Goal: Subscribe to service/newsletter

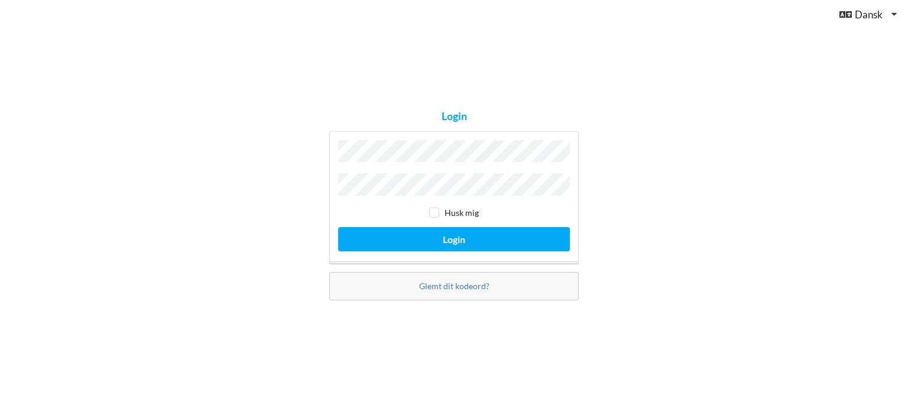
click at [338, 227] on button "Login" at bounding box center [454, 239] width 232 height 24
click at [433, 213] on input "checkbox" at bounding box center [434, 213] width 10 height 10
checkbox input "true"
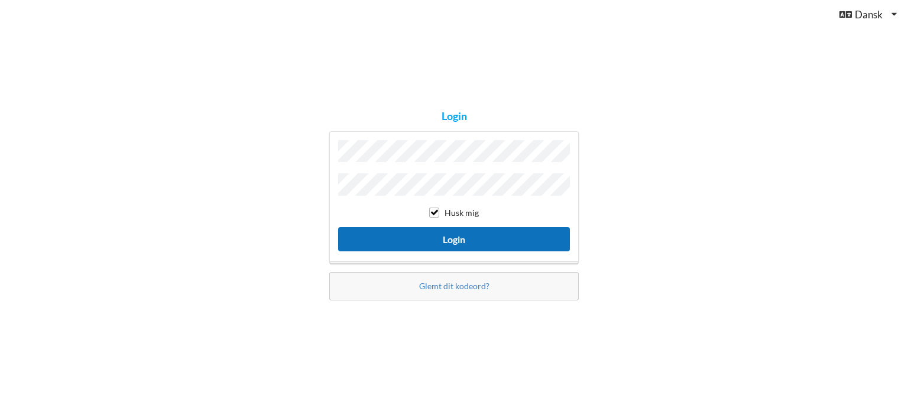
click at [438, 234] on button "Login" at bounding box center [454, 239] width 232 height 24
click at [452, 238] on button "Login" at bounding box center [454, 239] width 232 height 24
click at [415, 231] on button "Login" at bounding box center [454, 239] width 232 height 24
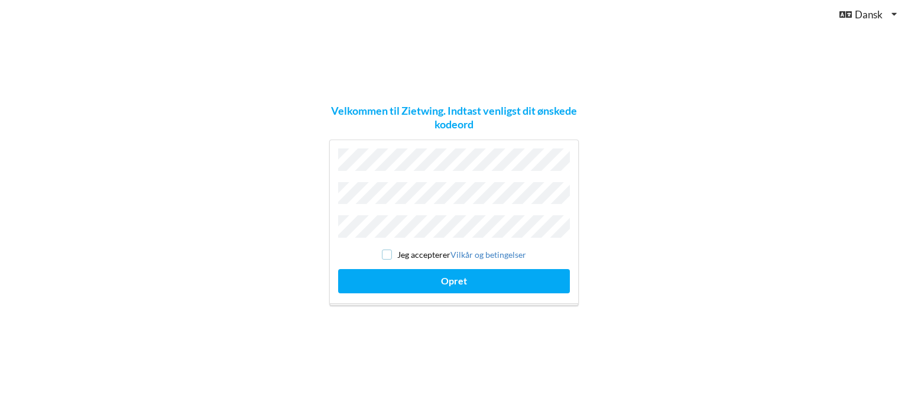
click at [384, 250] on input "checkbox" at bounding box center [387, 255] width 10 height 10
checkbox input "true"
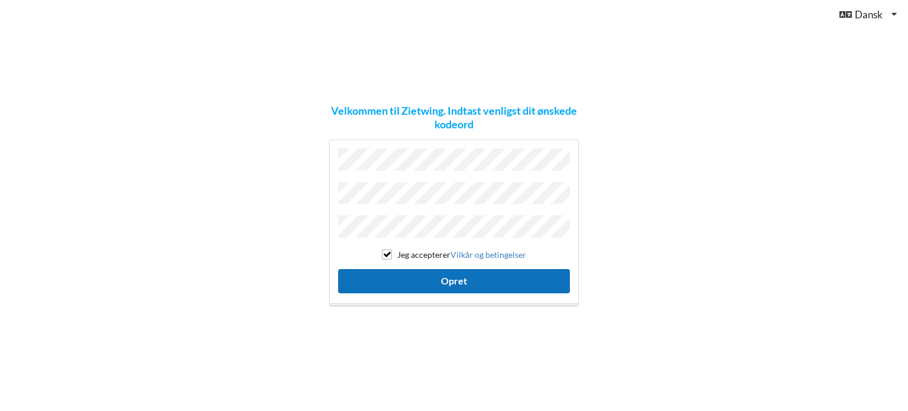
click at [435, 279] on button "Opret" at bounding box center [454, 281] width 232 height 24
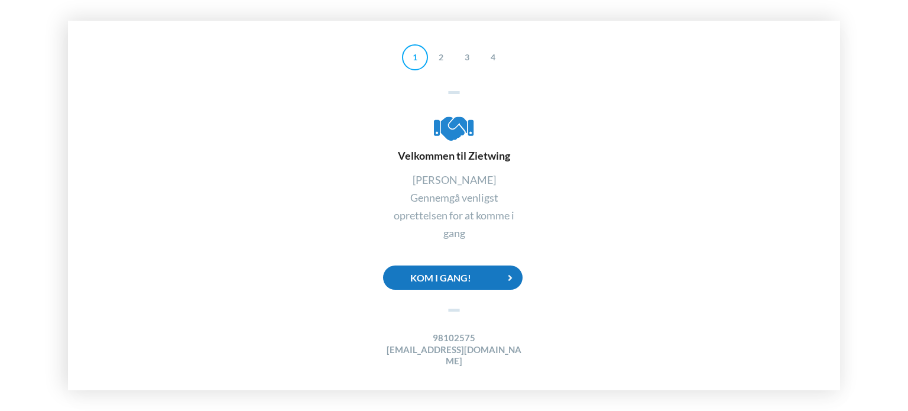
click at [446, 281] on div "Kom i gang!" at bounding box center [453, 278] width 140 height 24
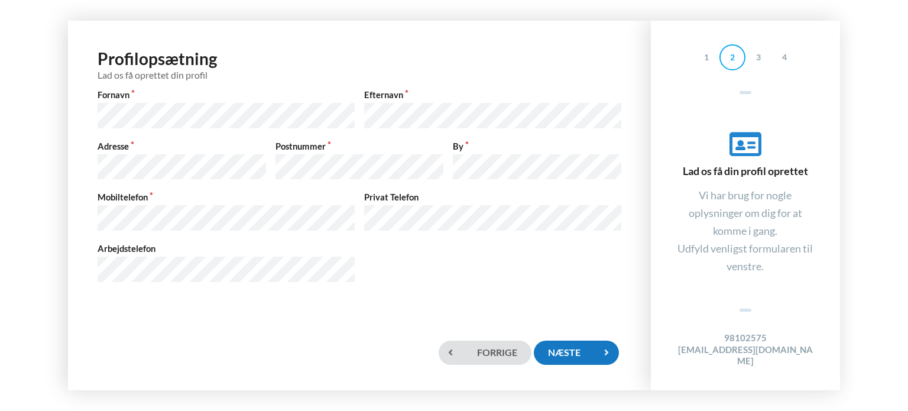
click at [578, 355] on div "Næste" at bounding box center [576, 353] width 85 height 24
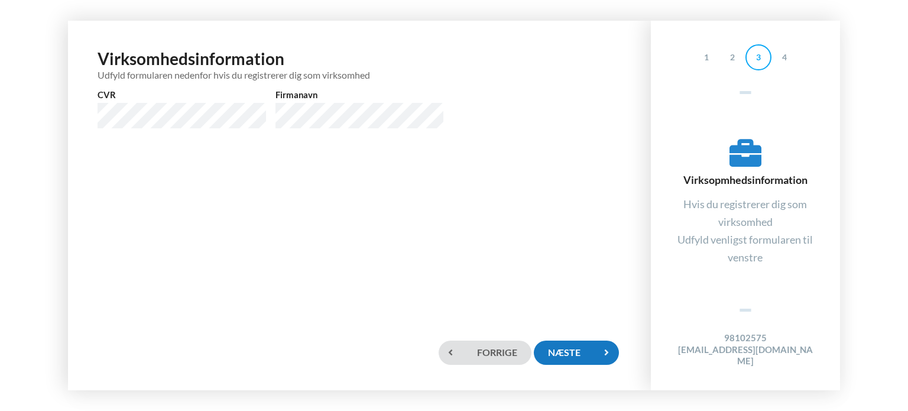
click at [569, 349] on div "Næste" at bounding box center [576, 353] width 85 height 24
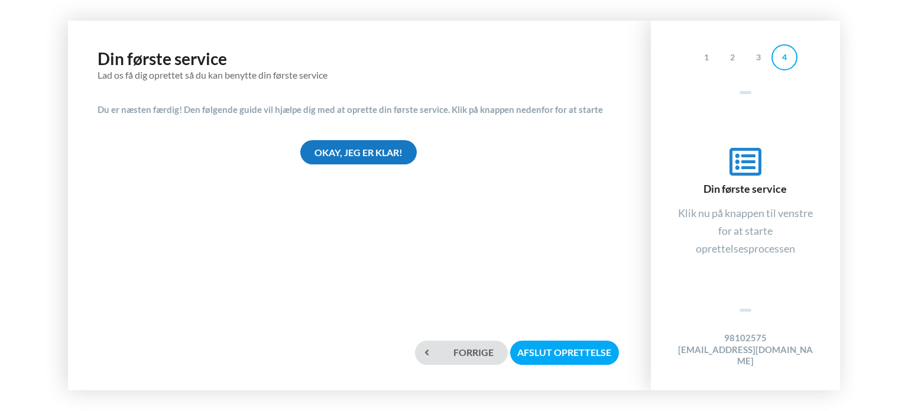
click at [348, 151] on div "Okay, jeg er klar!" at bounding box center [358, 152] width 116 height 24
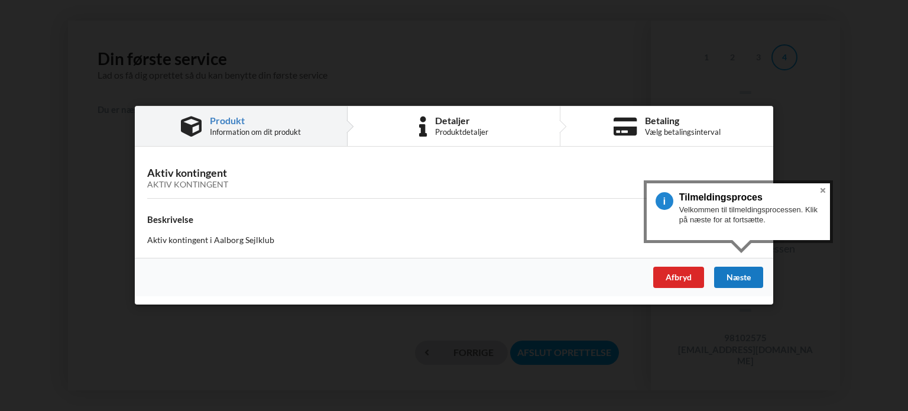
click at [740, 274] on div "Næste" at bounding box center [738, 277] width 49 height 21
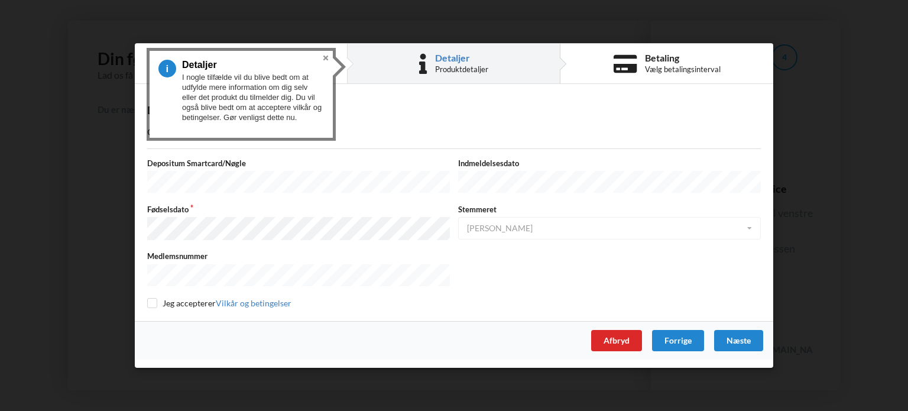
click at [442, 61] on div "Detaljer" at bounding box center [461, 57] width 53 height 9
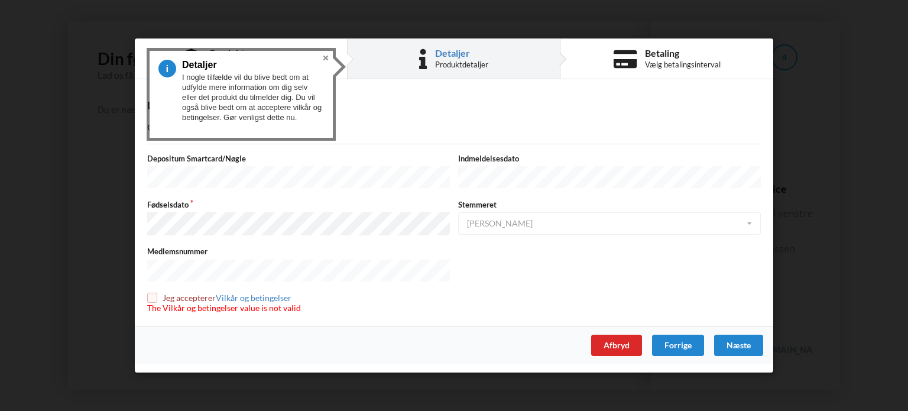
click at [516, 160] on label "Indmeldelsesdato" at bounding box center [609, 158] width 303 height 11
click at [743, 340] on div "Næste" at bounding box center [738, 345] width 49 height 21
click at [734, 343] on div "Næste" at bounding box center [738, 345] width 49 height 21
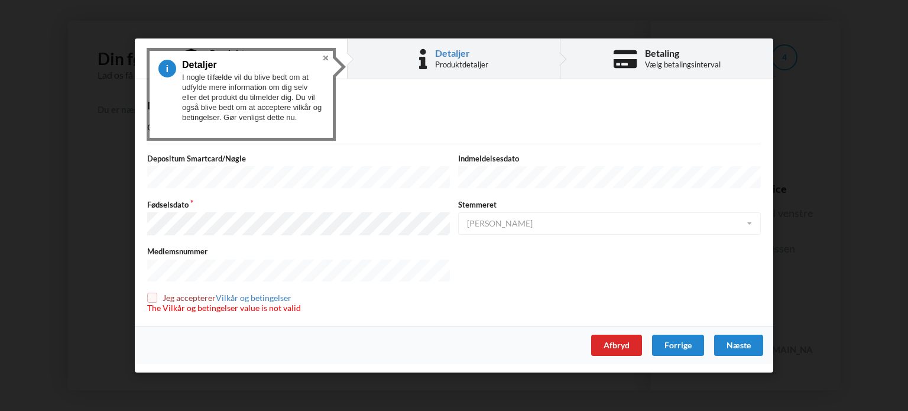
click at [675, 53] on div "Betaling" at bounding box center [683, 52] width 76 height 9
click at [673, 58] on div "Betaling" at bounding box center [683, 52] width 76 height 9
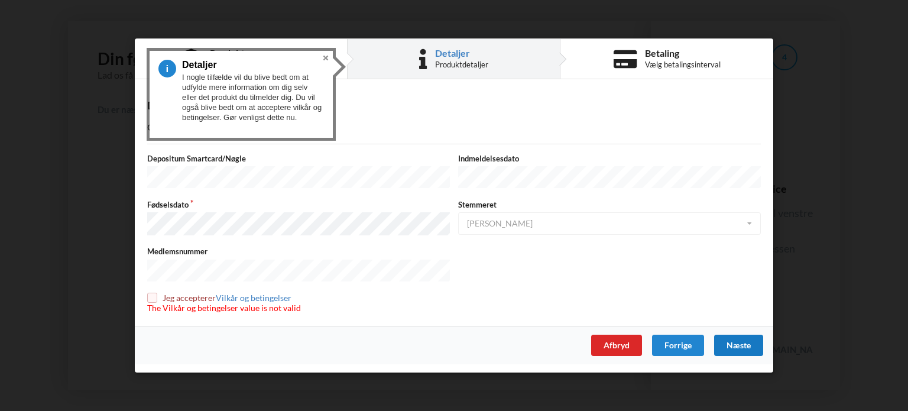
click at [734, 342] on div "Næste" at bounding box center [738, 345] width 49 height 21
click at [151, 293] on input "checkbox" at bounding box center [152, 298] width 10 height 10
checkbox input "true"
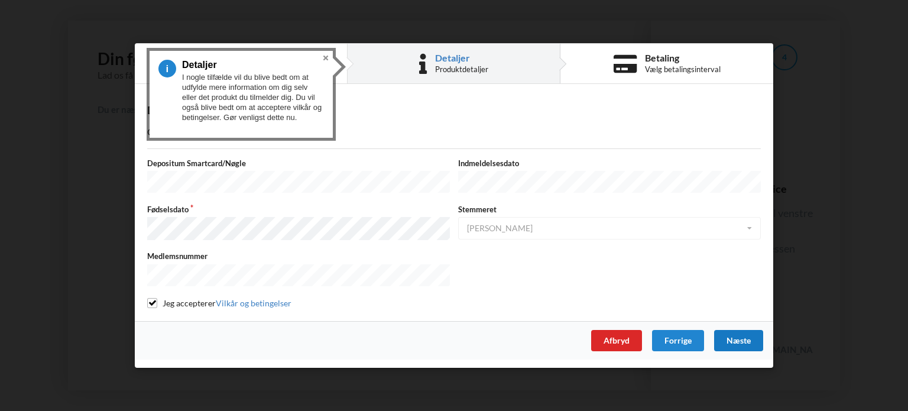
click at [734, 334] on div "Næste" at bounding box center [738, 340] width 49 height 21
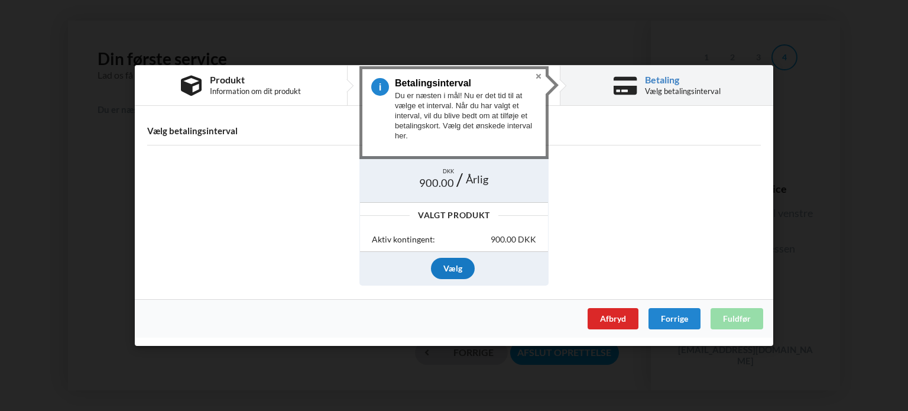
click at [457, 268] on div "Vælg" at bounding box center [453, 268] width 44 height 21
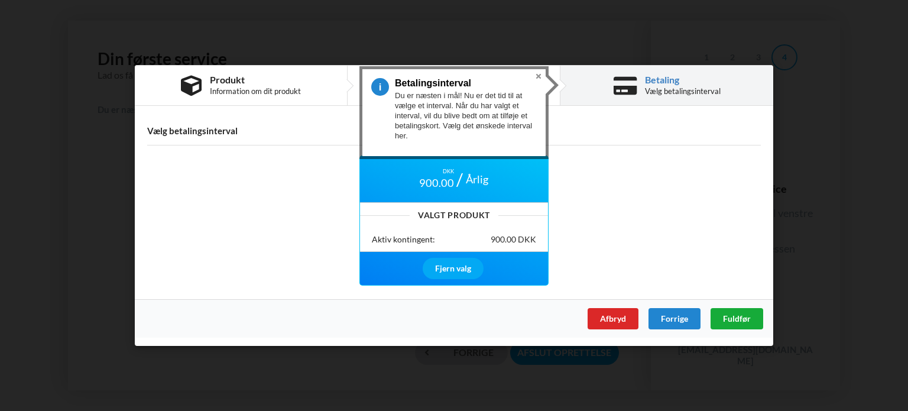
click at [740, 319] on span "Fuldfør" at bounding box center [737, 318] width 28 height 10
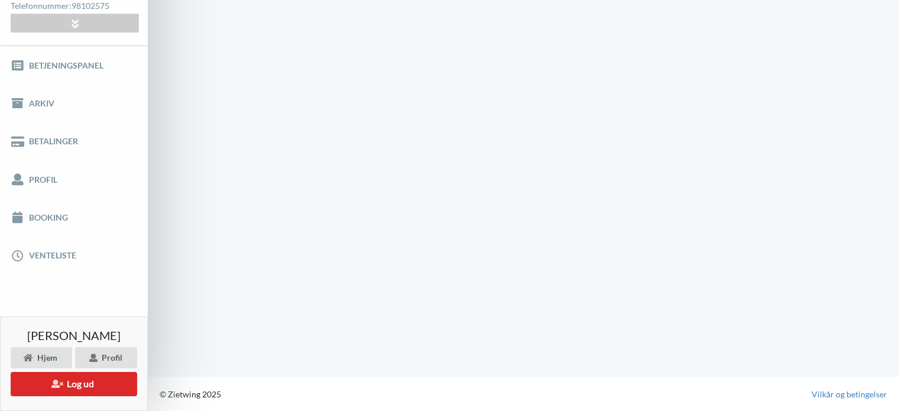
scroll to position [47, 0]
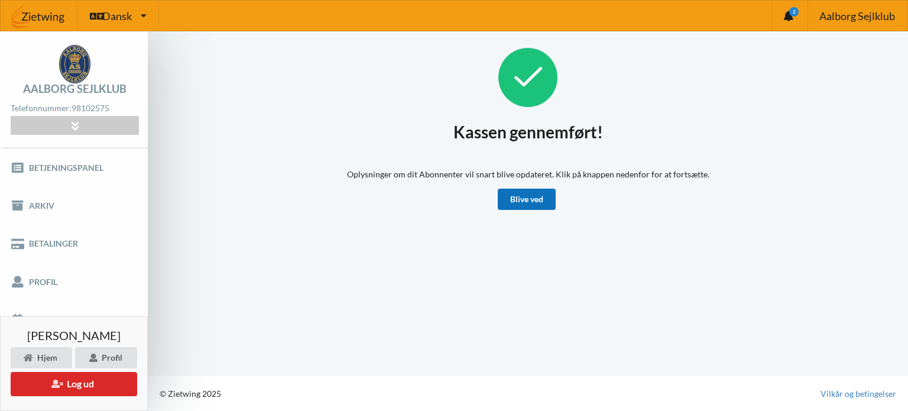
click at [520, 196] on link "Blive ved" at bounding box center [527, 199] width 58 height 21
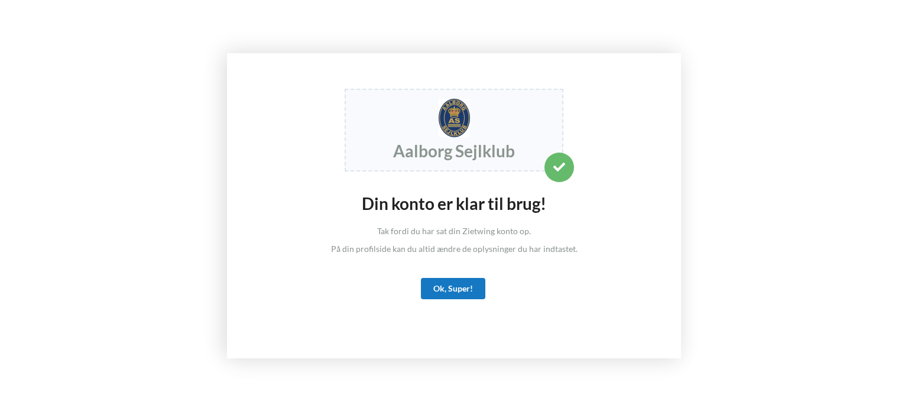
click at [452, 285] on div "Ok, Super!" at bounding box center [453, 288] width 64 height 21
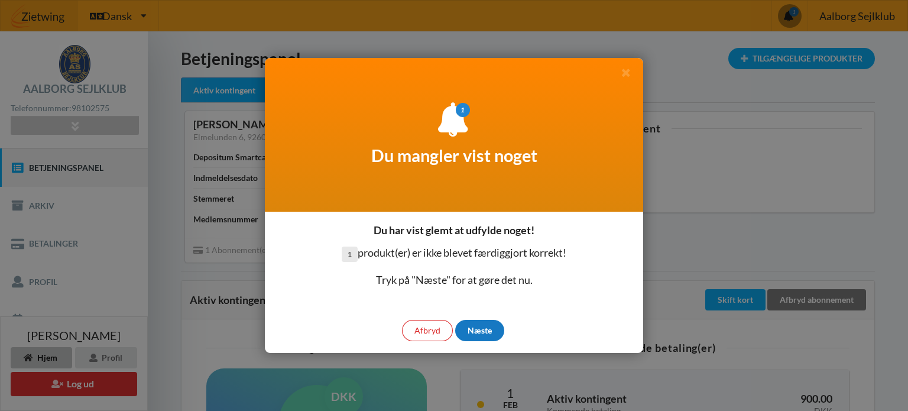
click at [487, 331] on div "Næste" at bounding box center [479, 330] width 49 height 21
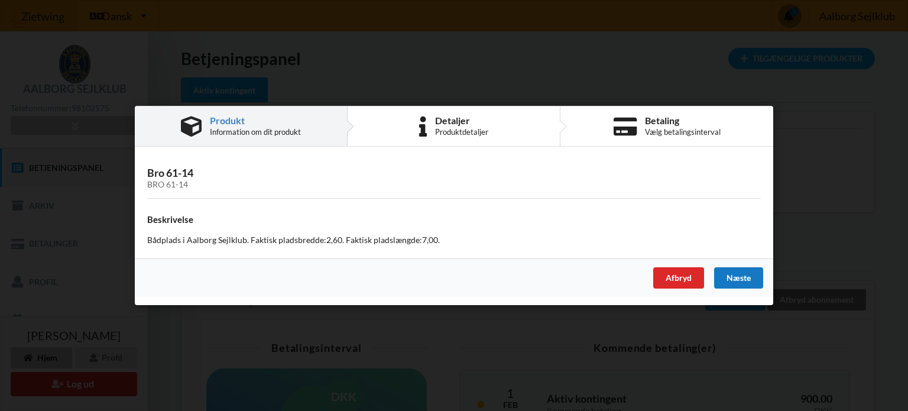
click at [732, 275] on div "Næste" at bounding box center [738, 277] width 49 height 21
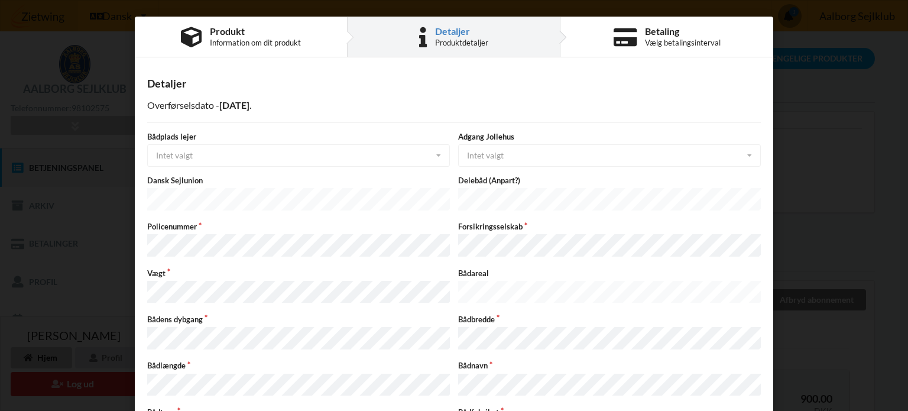
click at [209, 151] on div "Bådplads lejer Intet valgt Intet valgt [PERSON_NAME]" at bounding box center [298, 148] width 311 height 35
click at [180, 158] on div "Bådplads lejer Intet valgt Intet valgt [PERSON_NAME]" at bounding box center [298, 148] width 311 height 35
click at [231, 134] on label "Bådplads lejer" at bounding box center [298, 136] width 303 height 11
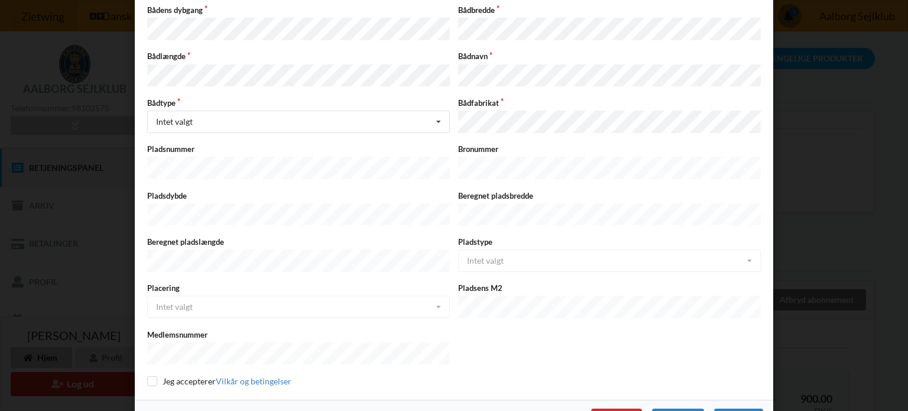
scroll to position [315, 0]
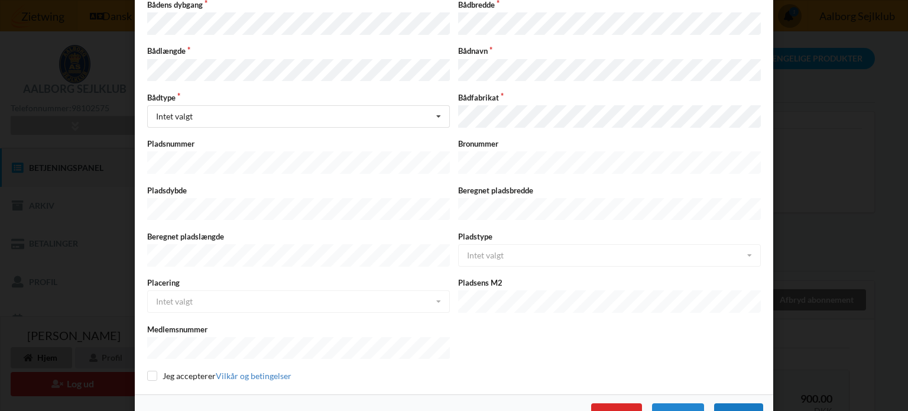
click at [738, 403] on div "Næste" at bounding box center [738, 413] width 49 height 21
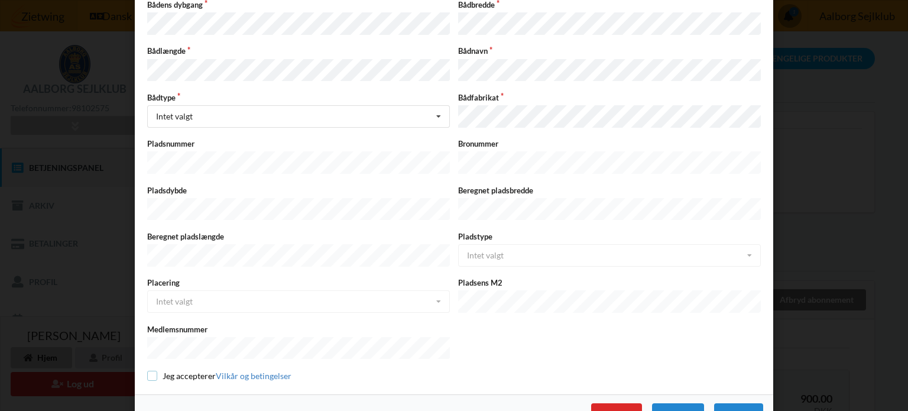
click at [149, 371] on input "checkbox" at bounding box center [152, 376] width 10 height 10
checkbox input "true"
click at [747, 403] on div "Næste" at bounding box center [738, 413] width 49 height 21
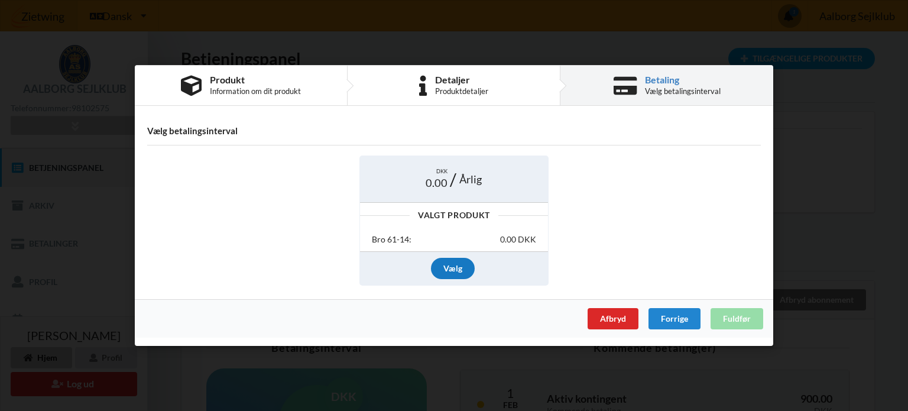
click at [452, 269] on div "Vælg" at bounding box center [453, 268] width 44 height 21
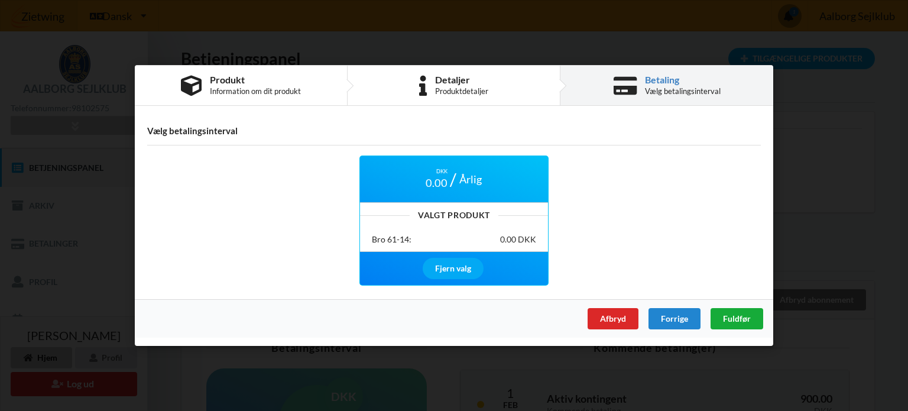
click at [736, 316] on span "Fuldfør" at bounding box center [737, 318] width 28 height 10
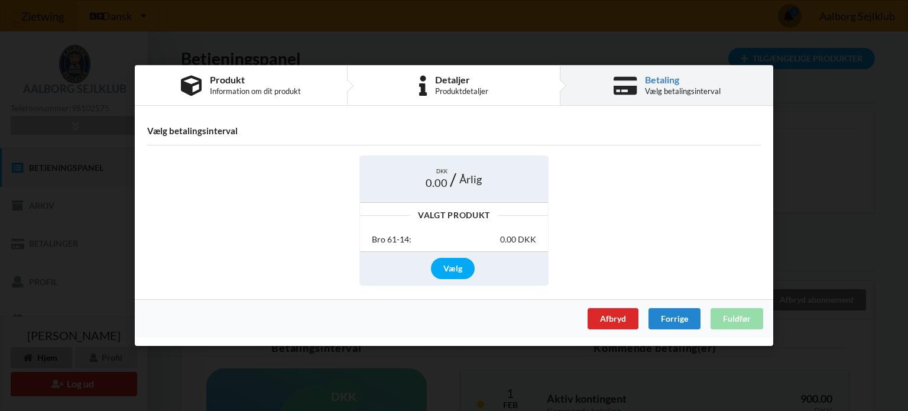
click at [491, 237] on div "Bro 61-14: 0.00 DKK" at bounding box center [454, 240] width 164 height 12
click at [447, 177] on span "0.00" at bounding box center [437, 183] width 22 height 15
click at [455, 268] on div "Vælg" at bounding box center [453, 268] width 44 height 21
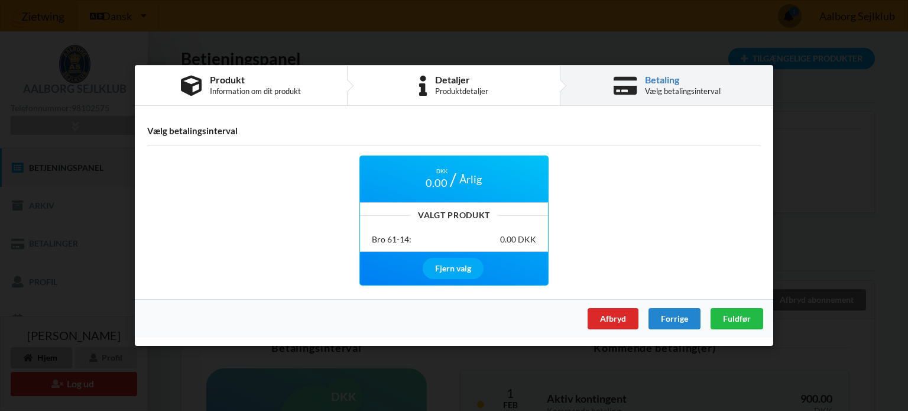
click at [449, 180] on div "DKK 0.00" at bounding box center [437, 179] width 34 height 22
click at [517, 238] on div "0.00 DKK" at bounding box center [518, 240] width 36 height 12
click at [736, 318] on span "Fuldfør" at bounding box center [737, 318] width 28 height 10
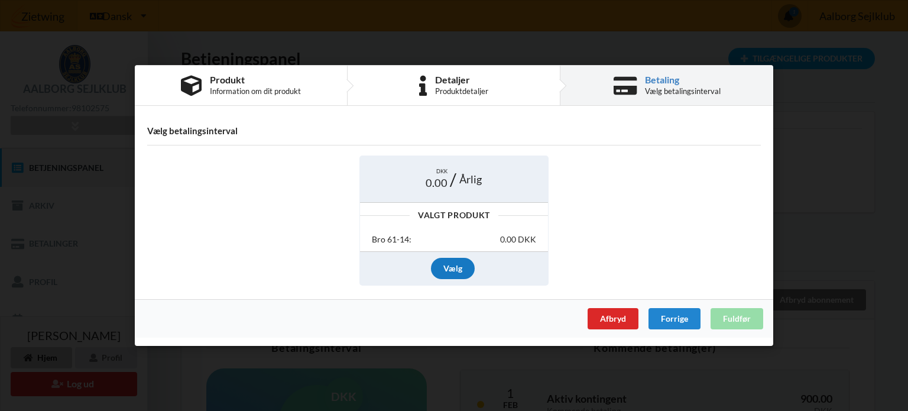
click at [452, 269] on div "Vælg" at bounding box center [453, 268] width 44 height 21
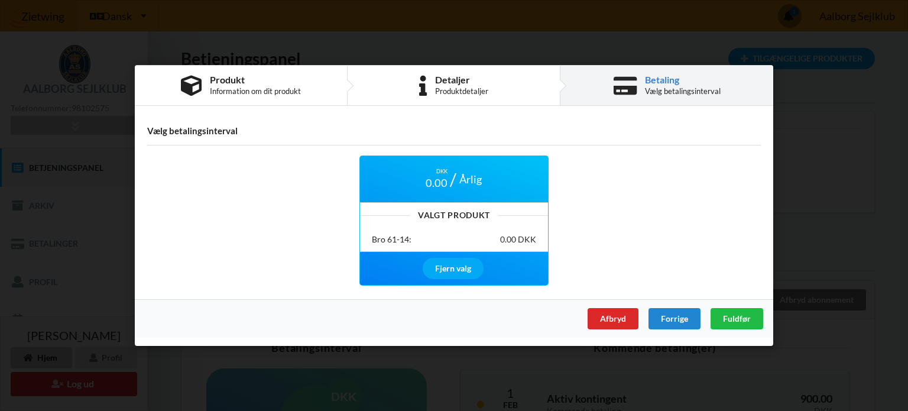
click at [501, 235] on div "0.00 DKK" at bounding box center [518, 240] width 36 height 12
click at [426, 177] on div "DKK 0.00" at bounding box center [437, 179] width 34 height 22
click at [426, 182] on div "DKK 0.00" at bounding box center [437, 179] width 34 height 22
click at [445, 182] on span "0.00" at bounding box center [437, 183] width 22 height 15
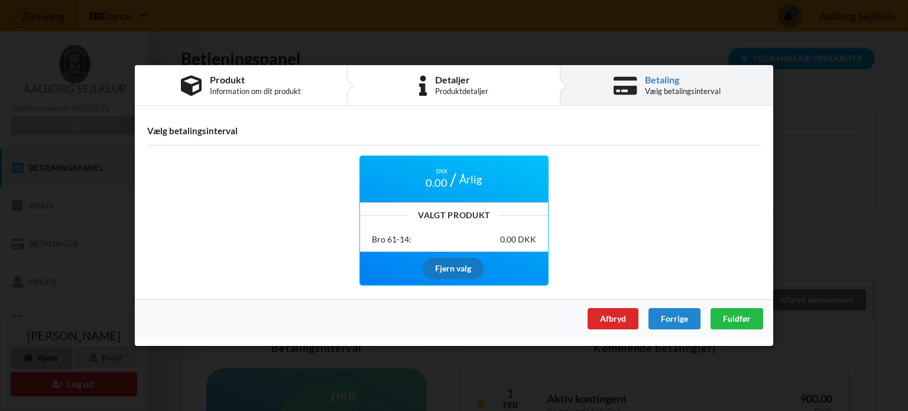
click at [454, 267] on div "Fjern valg" at bounding box center [453, 268] width 61 height 21
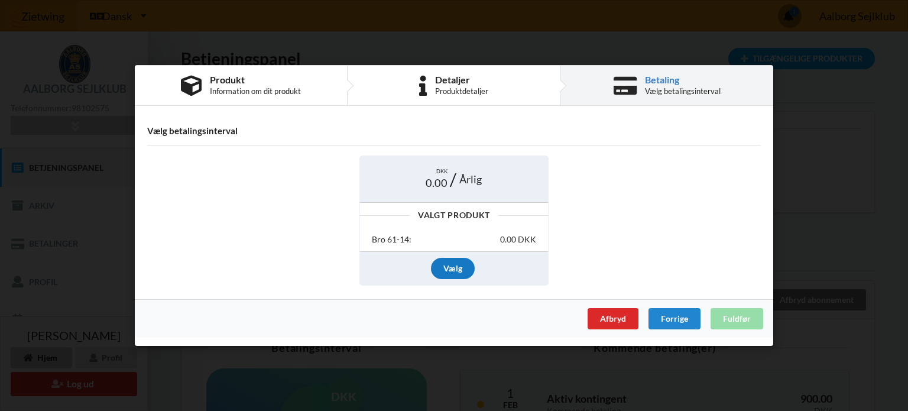
click at [452, 271] on div "Vælg" at bounding box center [453, 268] width 44 height 21
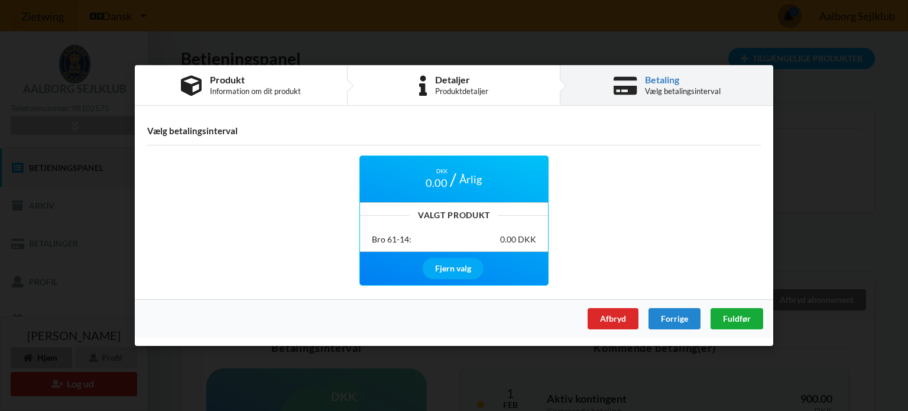
click at [740, 315] on span "Fuldfør" at bounding box center [737, 318] width 28 height 10
